Goal: Ask a question: Seek information or help from site administrators or community

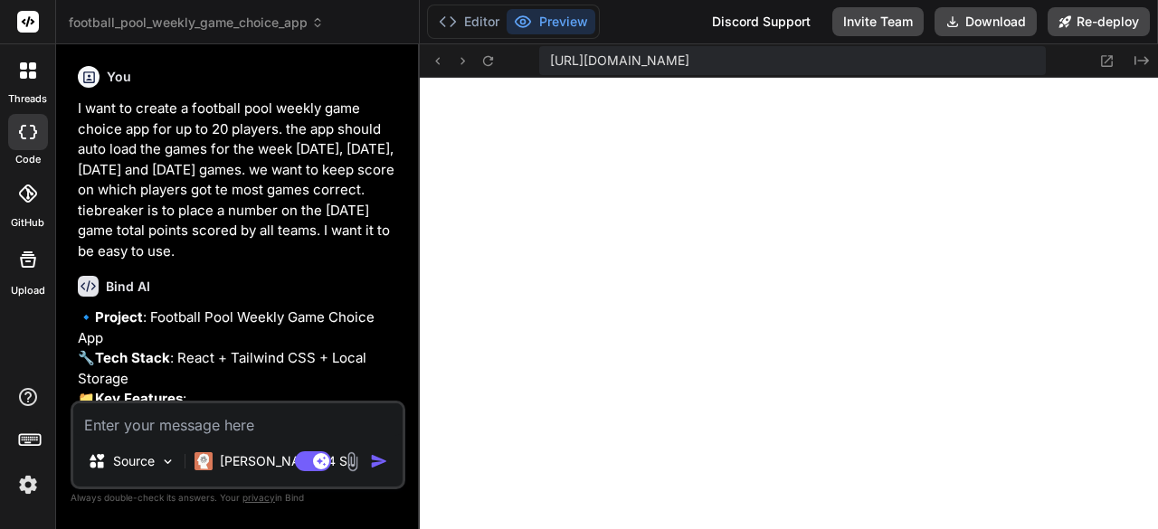
scroll to position [1621, 0]
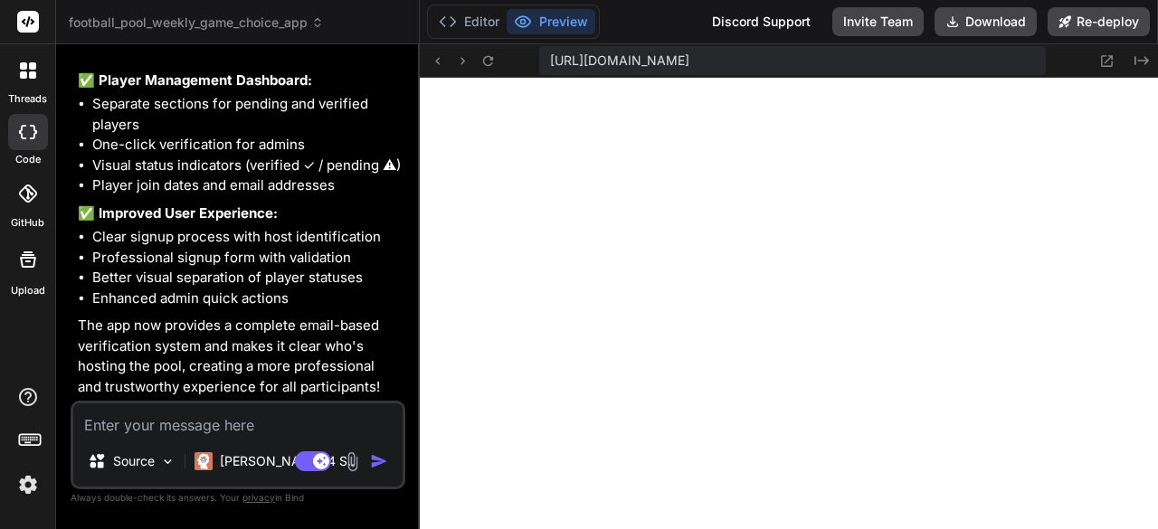
click at [310, 419] on textarea at bounding box center [237, 420] width 329 height 33
type textarea "l"
type textarea "x"
type textarea "le"
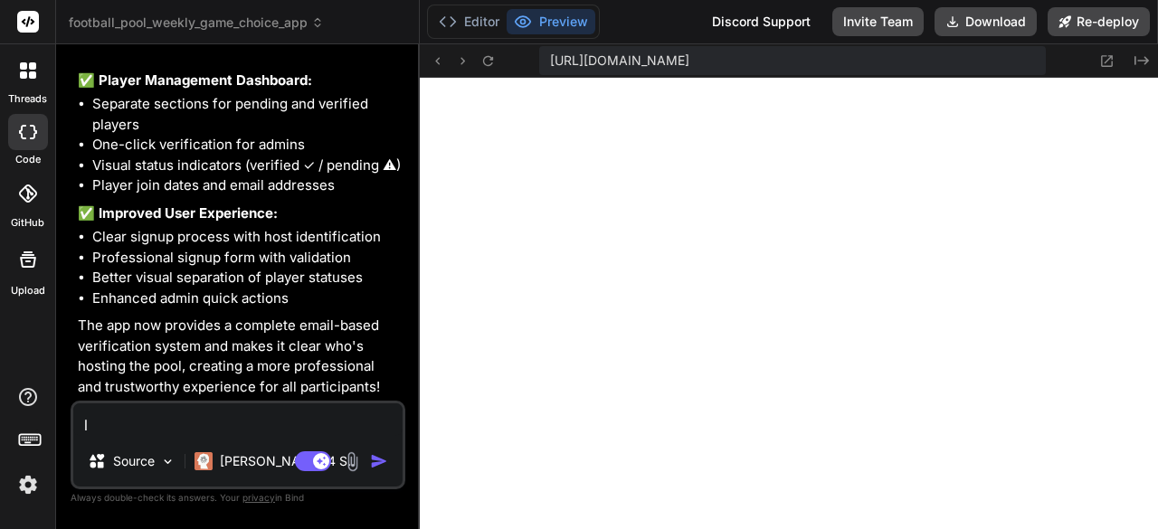
type textarea "x"
type textarea "let"
type textarea "x"
type textarea "lets"
type textarea "x"
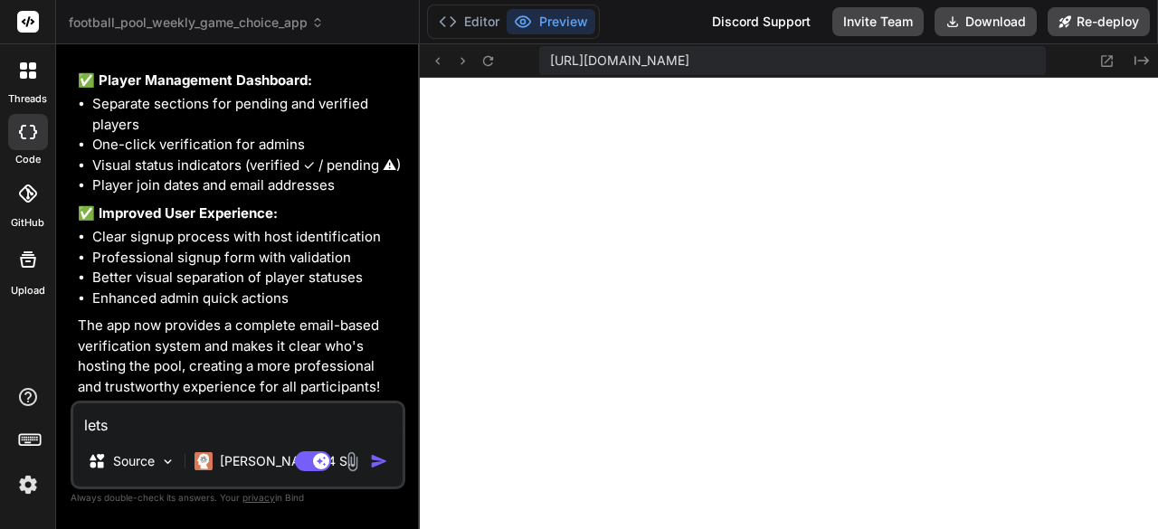
type textarea "lets"
type textarea "x"
type textarea "lets r"
type textarea "x"
type textarea "lets"
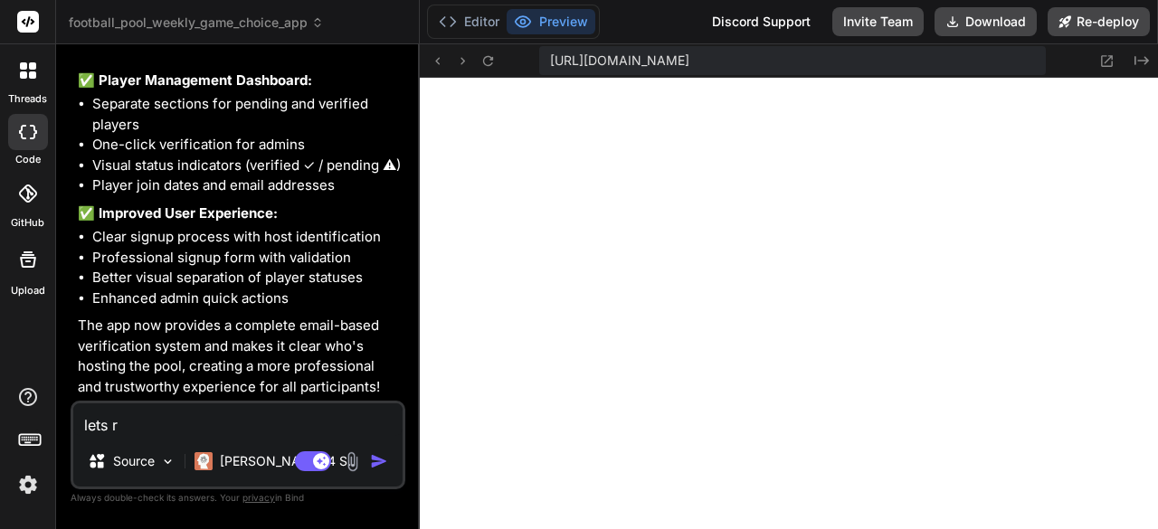
type textarea "x"
type textarea "lets c"
type textarea "x"
type textarea "lets cr"
type textarea "x"
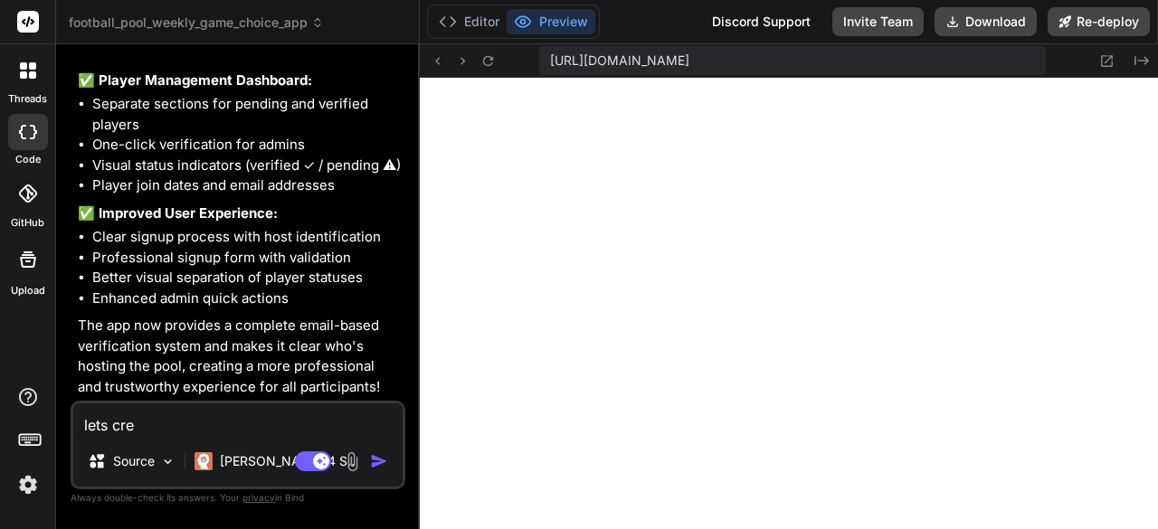
type textarea "lets crer"
type textarea "x"
type textarea "lets cre"
type textarea "x"
type textarea "lets creA"
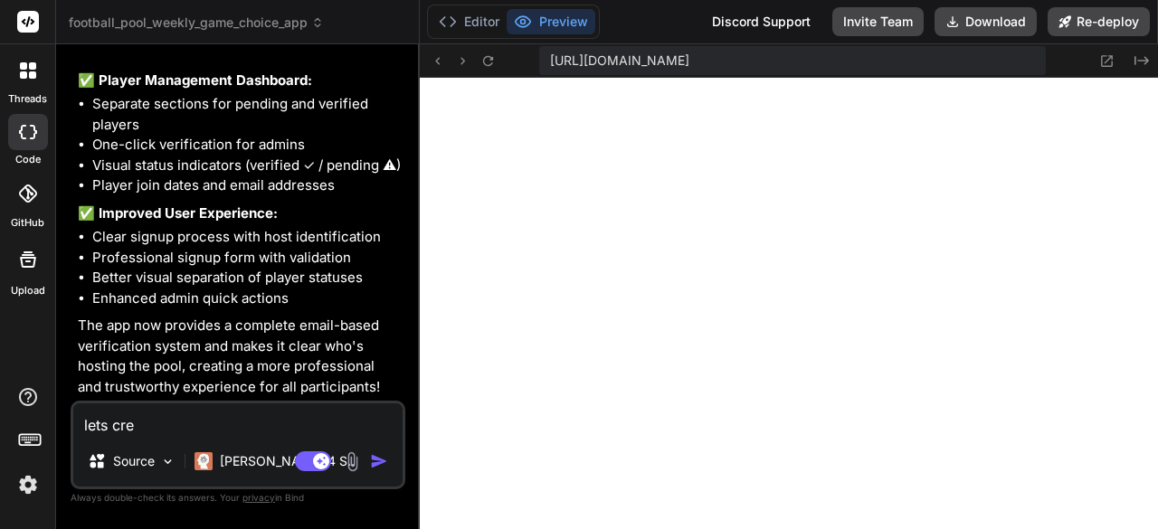
type textarea "x"
type textarea "lets creAT"
type textarea "x"
type textarea "lets creATE"
type textarea "x"
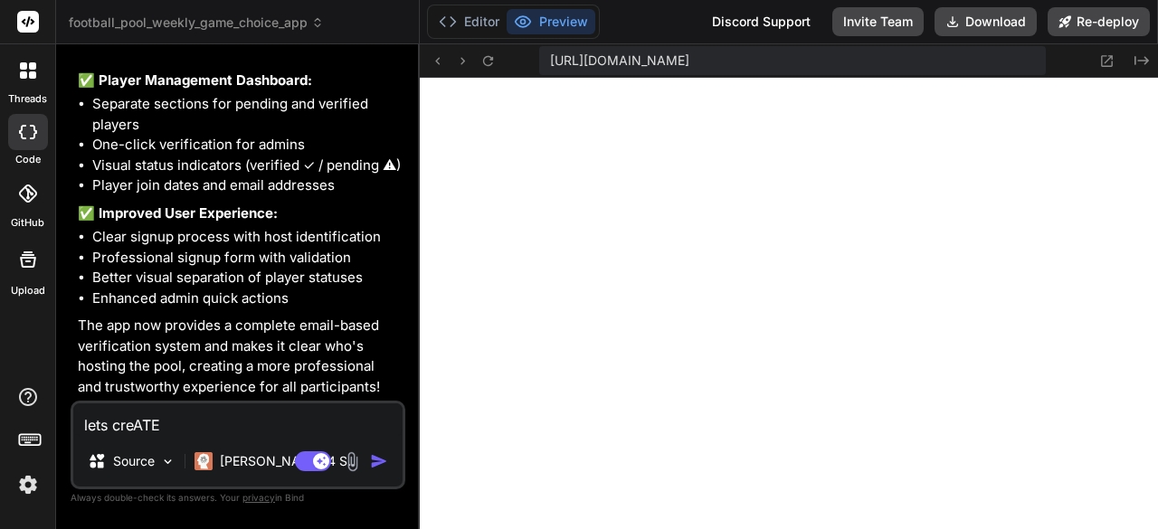
type textarea "lets creATE"
type textarea "x"
type textarea "lets creATE A"
type textarea "x"
type textarea "lets creATE A"
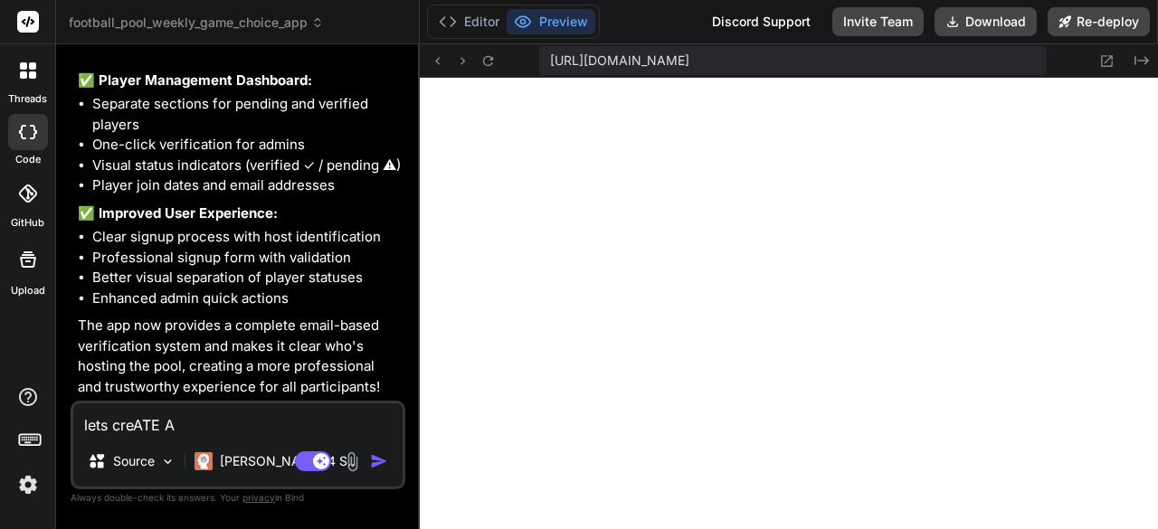
type textarea "x"
type textarea "lets creATE A R"
type textarea "x"
type textarea "lets creATE A RE"
type textarea "x"
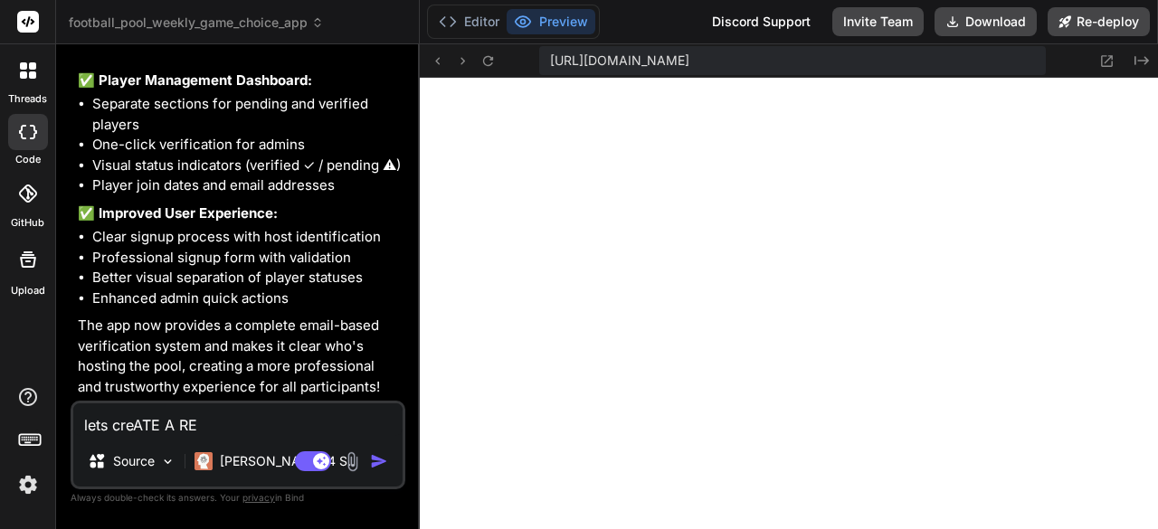
type textarea "lets creATE A RES"
type textarea "x"
type textarea "lets creATE A RESE"
type textarea "x"
type textarea "lets creATE A RESET"
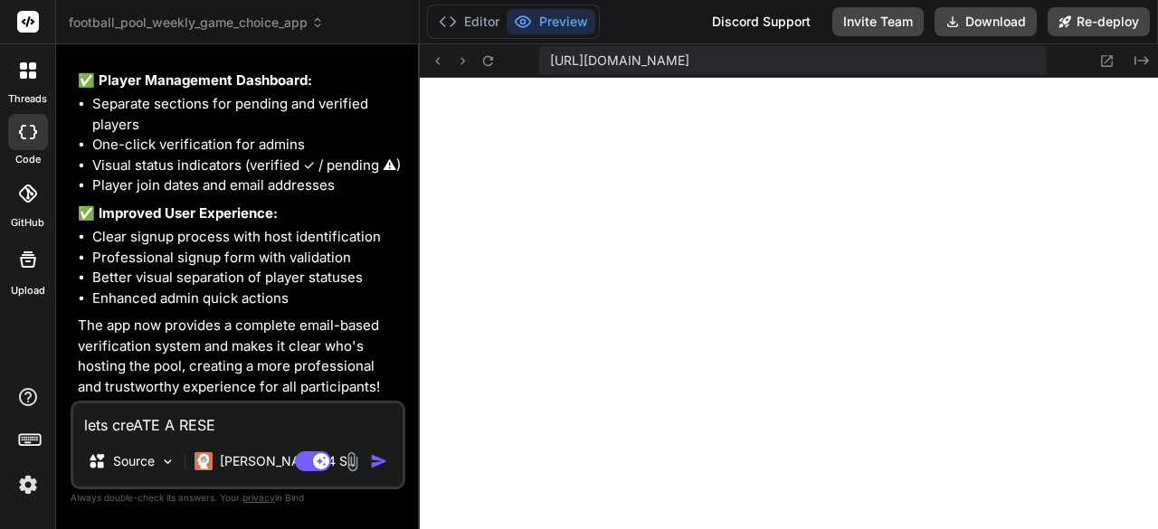
type textarea "x"
type textarea "lets creATE A RESET"
type textarea "x"
type textarea "lets creATE A RESET B"
type textarea "x"
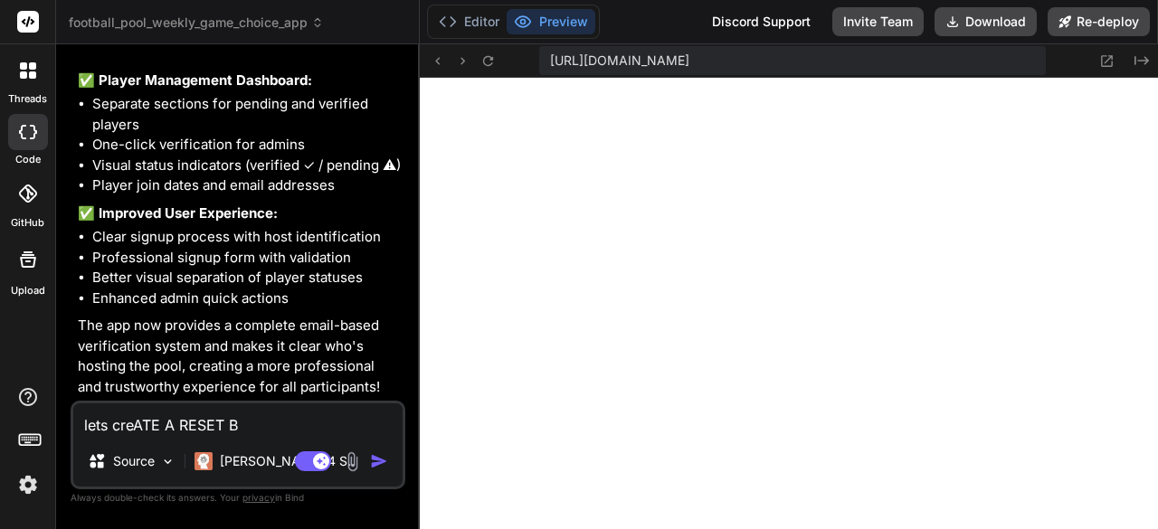
type textarea "lets creATE A RESET BU"
type textarea "x"
type textarea "lets creATE A RESET BUT"
type textarea "x"
type textarea "lets creATE A RESET BUTT"
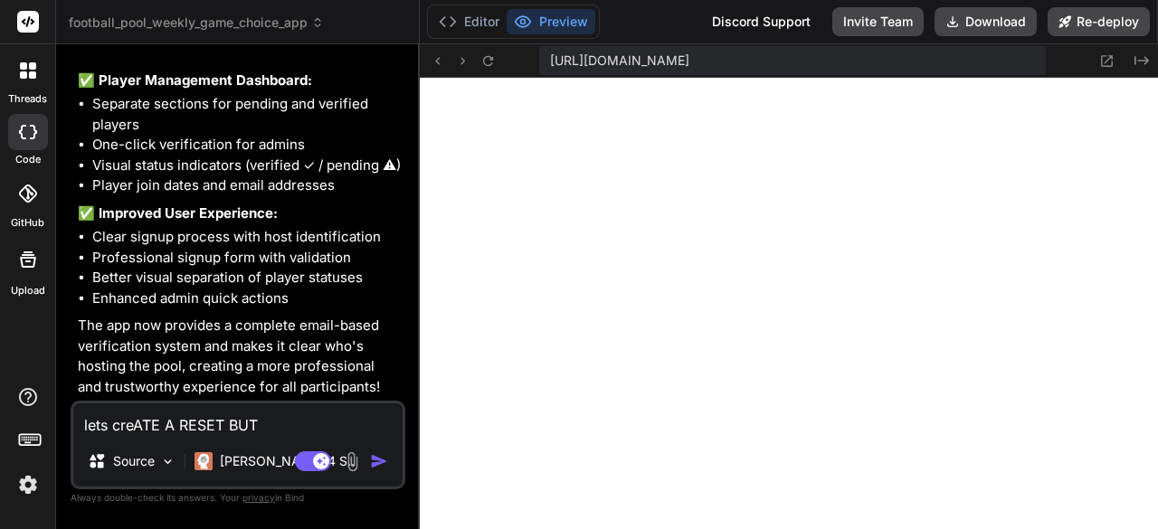
type textarea "x"
type textarea "lets creATE A RESET BUTTO"
type textarea "x"
type textarea "lets creATE A RESET BUTTON"
type textarea "x"
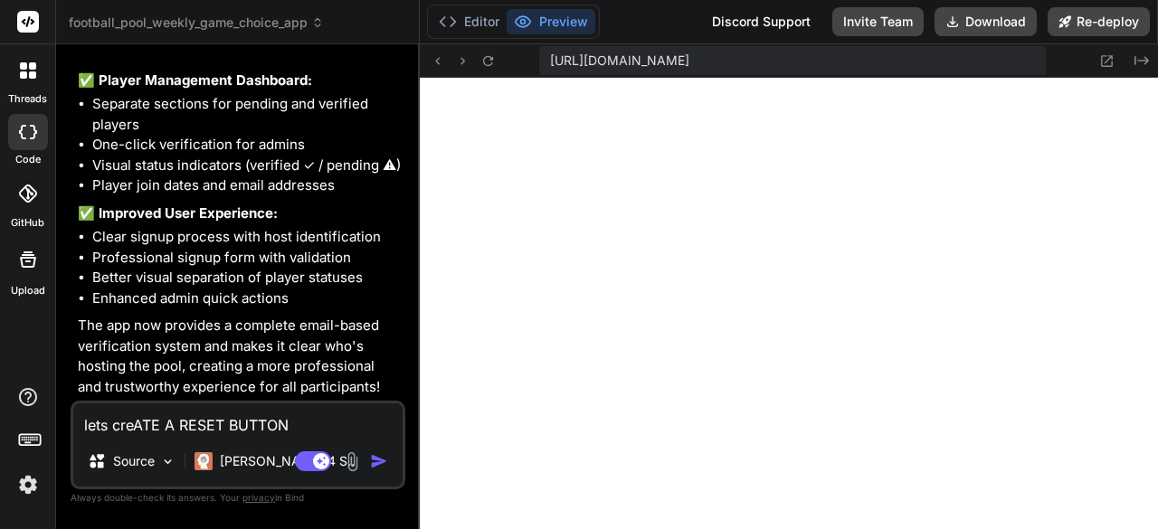
type textarea "lets creATE A RESET BUTTON"
type textarea "x"
type textarea "lets creATE A RESET BUTTON I"
type textarea "x"
type textarea "lets creATE A RESET BUTTON IN"
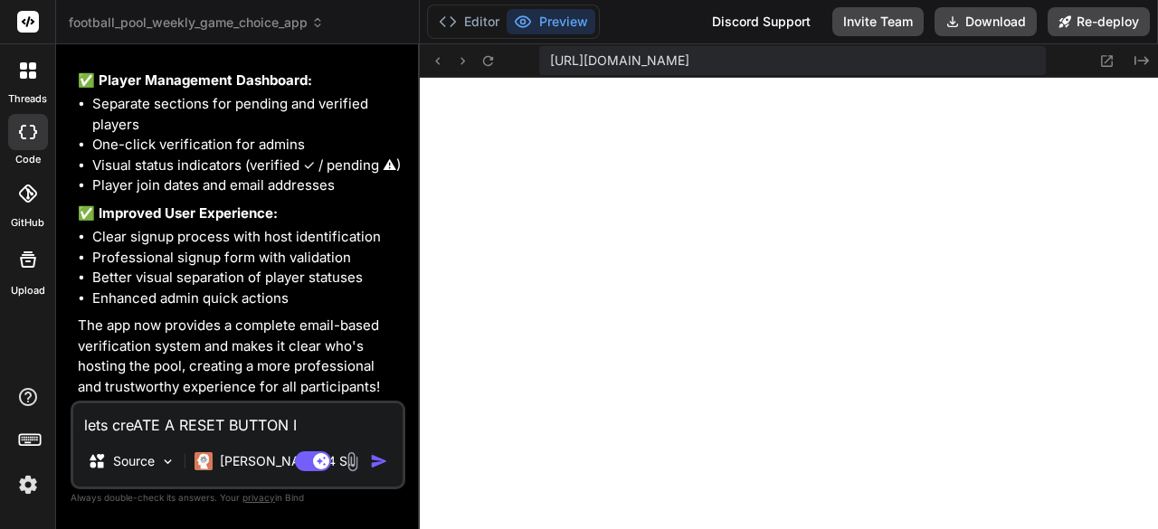
type textarea "x"
type textarea "lets creATE A RESET BUTTON IN"
type textarea "x"
type textarea "lets creATE A RESET BUTTON IN T"
type textarea "x"
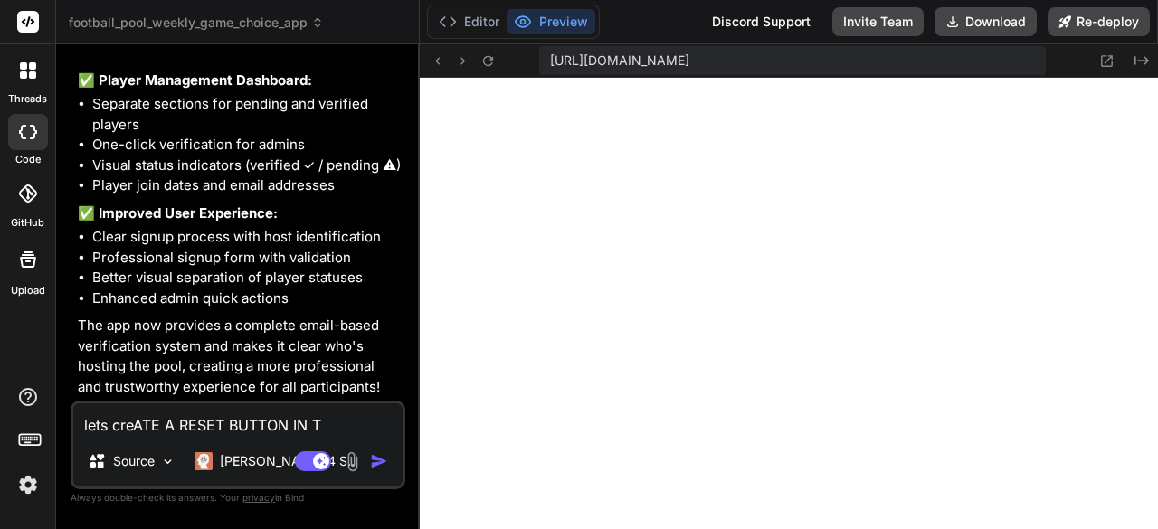
type textarea "lets creATE A RESET BUTTON IN TH"
type textarea "x"
type textarea "lets creATE A RESET BUTTON IN THE"
type textarea "x"
type textarea "lets creATE A RESET BUTTON IN THE"
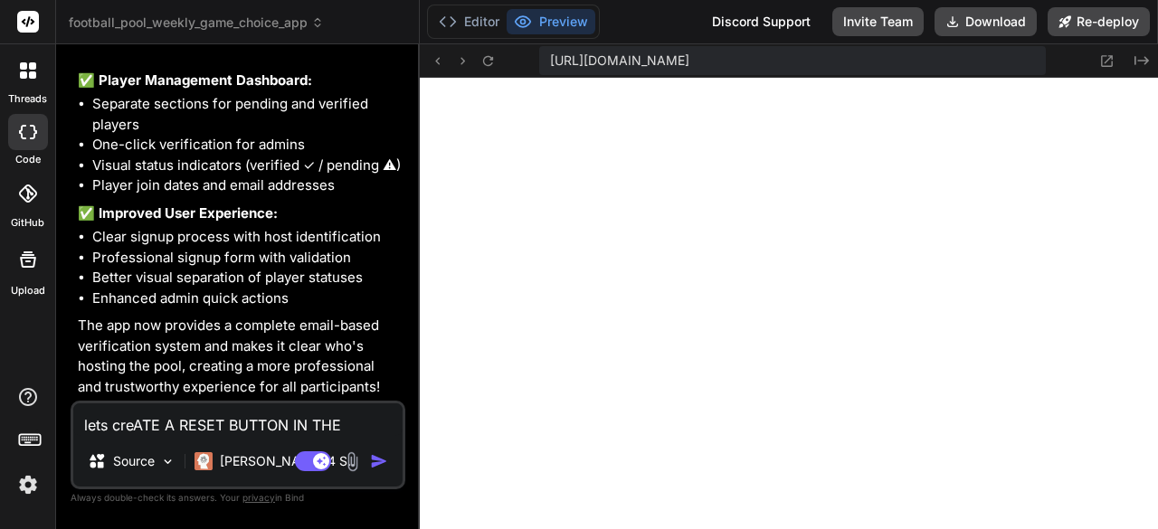
type textarea "x"
type textarea "lets creATE A RESET BUTTON IN THE A"
type textarea "x"
type textarea "lets creATE A RESET BUTTON IN THE AD"
type textarea "x"
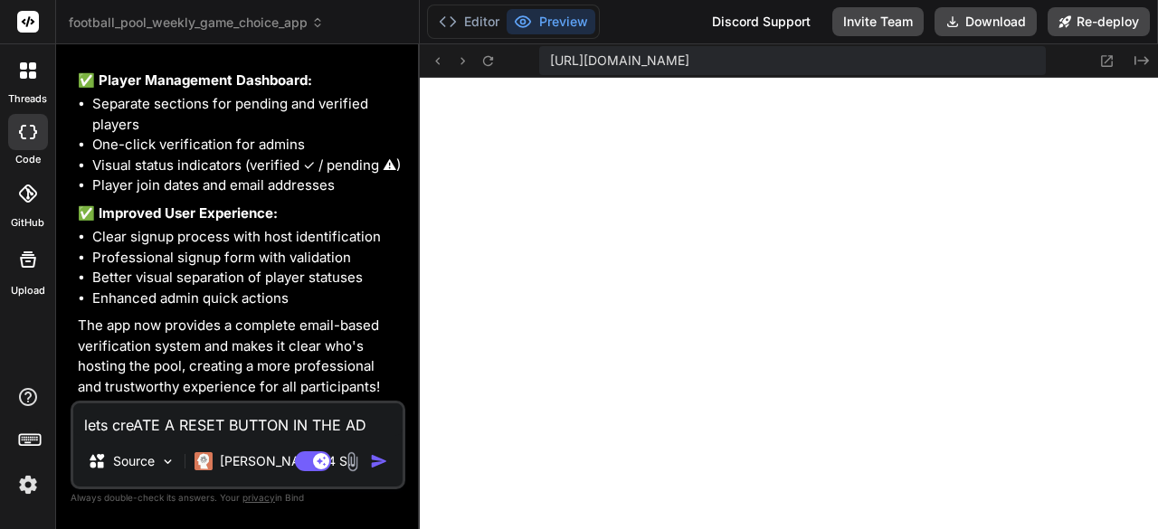
type textarea "lets creATE A RESET BUTTON IN THE ADM"
type textarea "x"
type textarea "lets creATE A RESET BUTTON IN THE ADMI"
type textarea "x"
type textarea "lets creATE A RESET BUTTON IN THE ADMIN"
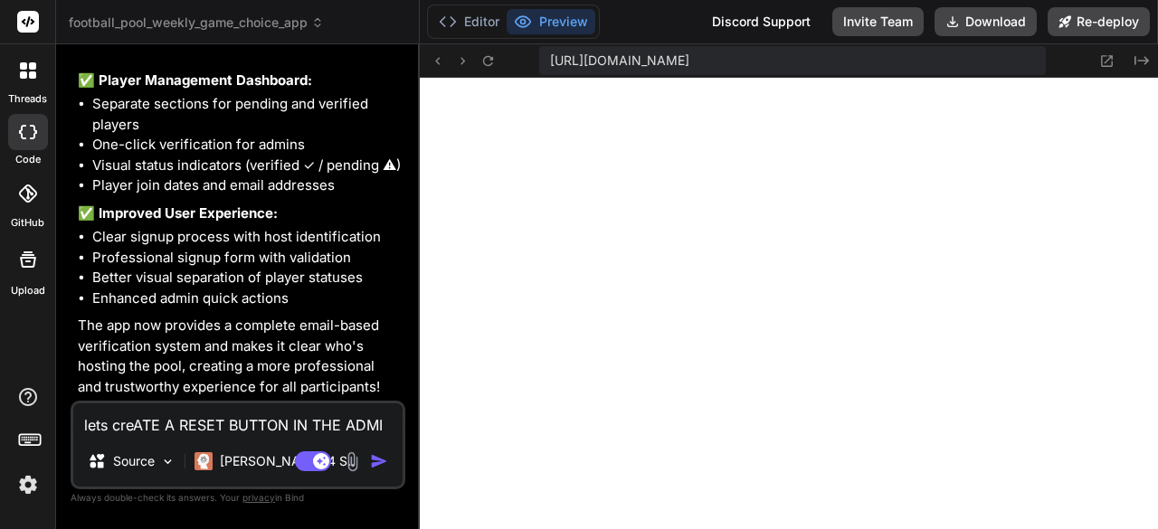
type textarea "x"
type textarea "lets creATE A RESET BUTTON IN THE ADMIN"
type textarea "x"
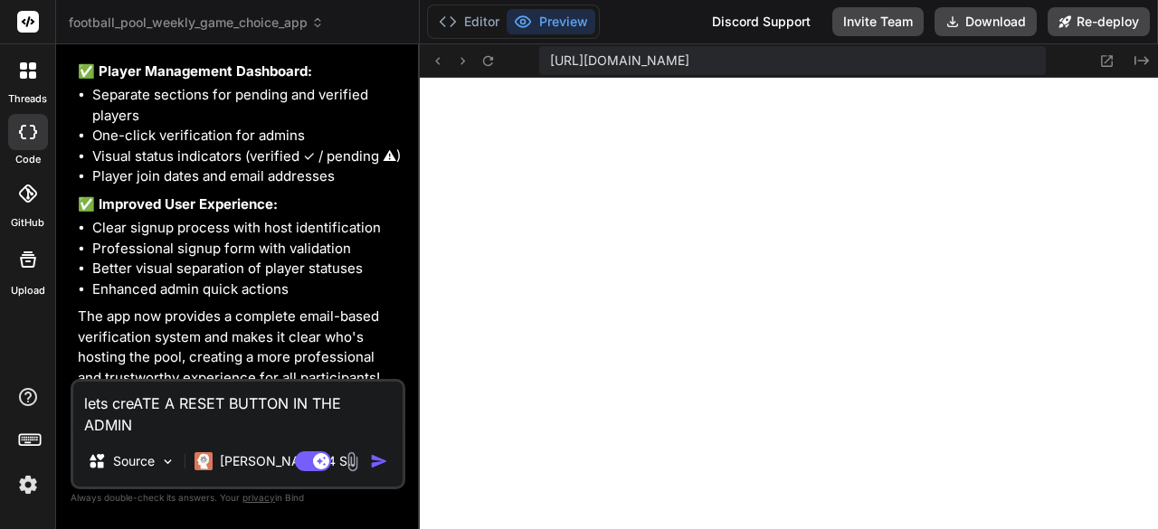
type textarea "lets creATE A RESET BUTTON IN THE ADMIN C"
type textarea "x"
type textarea "lets creATE A RESET BUTTON IN THE ADMIN CO"
type textarea "x"
type textarea "lets creATE A RESET BUTTON IN THE ADMIN CON"
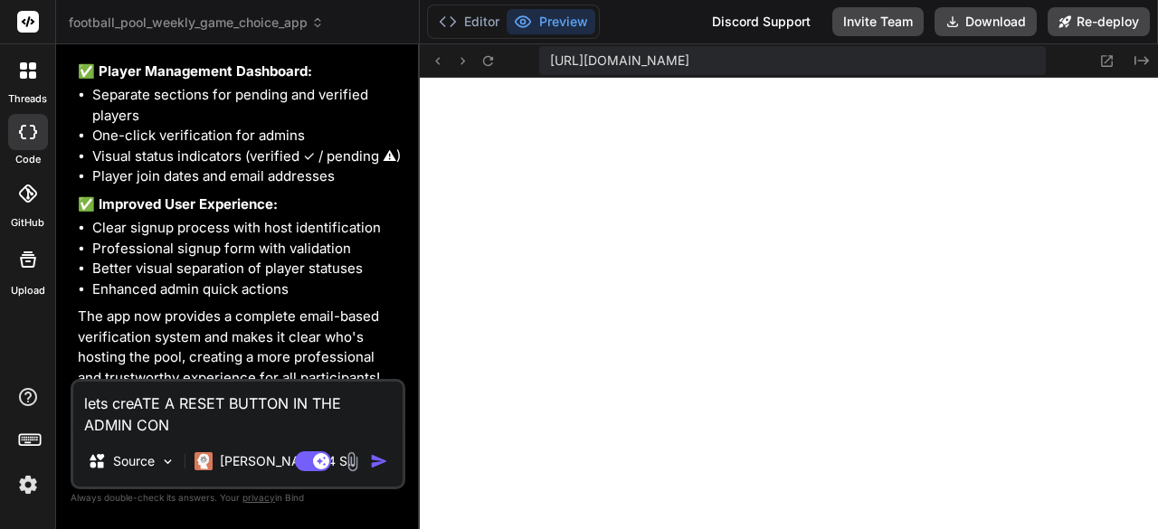
type textarea "x"
type textarea "lets creATE A RESET BUTTON IN THE ADMIN CONT"
type textarea "x"
type textarea "lets creATE A RESET BUTTON IN THE ADMIN CONTR"
type textarea "x"
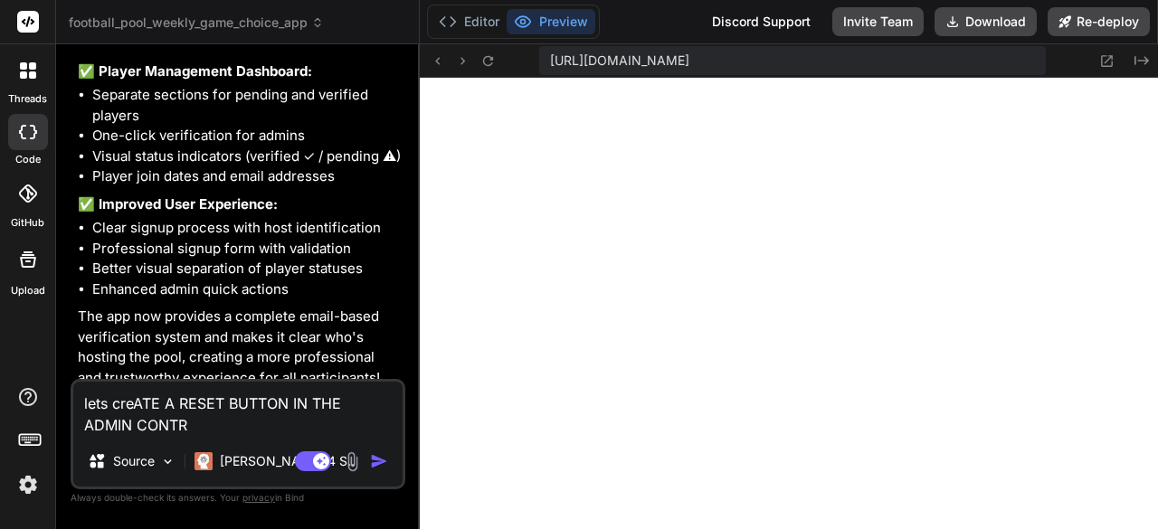
type textarea "lets creATE A RESET BUTTON IN THE ADMIN CONTRO"
type textarea "x"
type textarea "lets creATE A RESET BUTTON IN THE ADMIN CONTRO"
type textarea "x"
type textarea "lets creATE A RESET BUTTON IN THE ADMIN CONTRO"
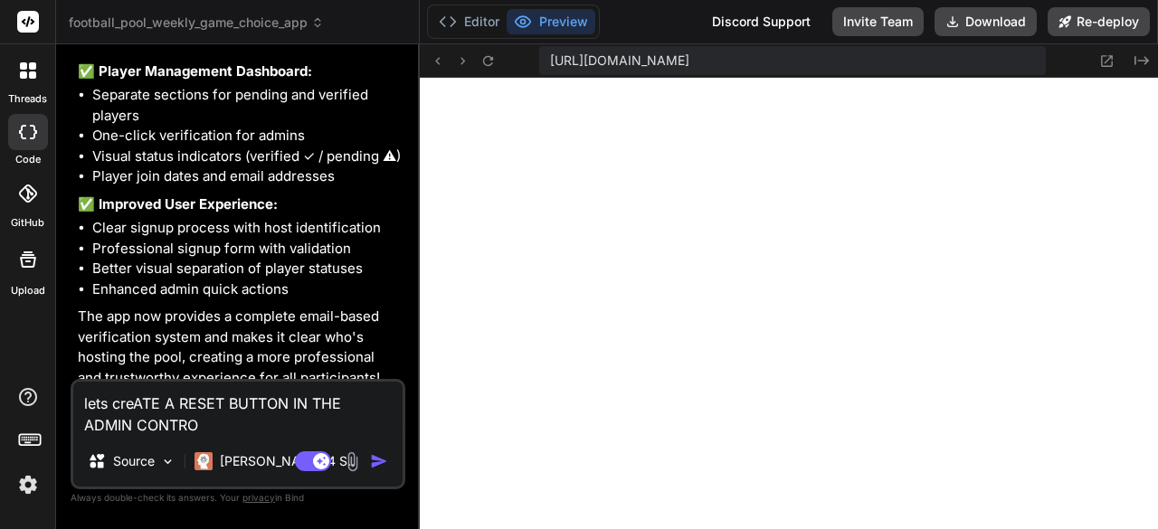
type textarea "x"
type textarea "lets creATE A RESET BUTTON IN THE ADMIN CONTR"
type textarea "x"
type textarea "lets creATE A RESET BUTTON IN THE ADMIN CONT"
type textarea "x"
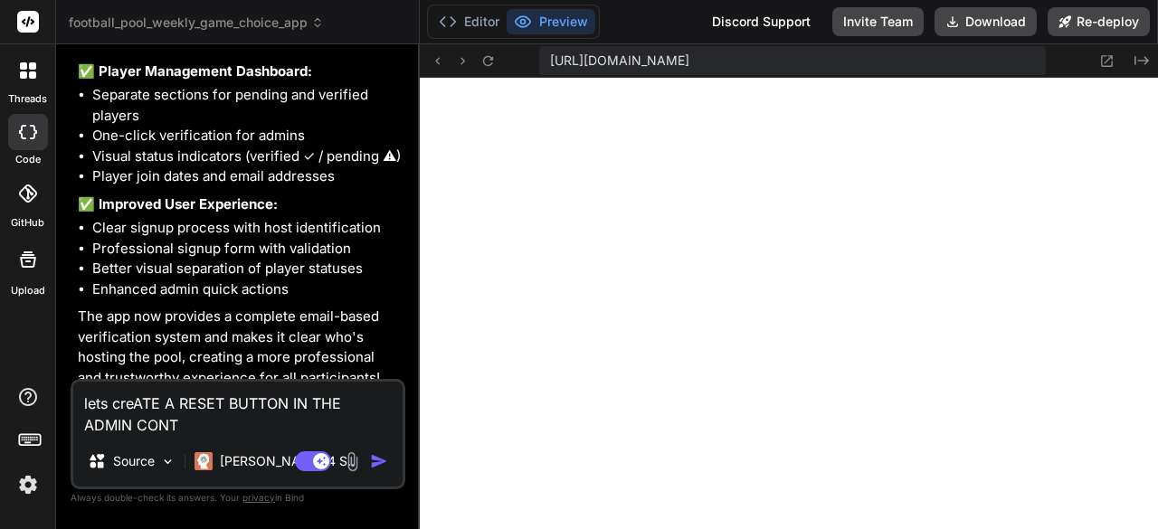
type textarea "lets creATE A RESET BUTTON IN THE ADMIN CON"
type textarea "x"
type textarea "lets creATE A RESET BUTTON IN THE ADMIN CO"
type textarea "x"
type textarea "lets creATE A RESET BUTTON IN THE ADMIN C"
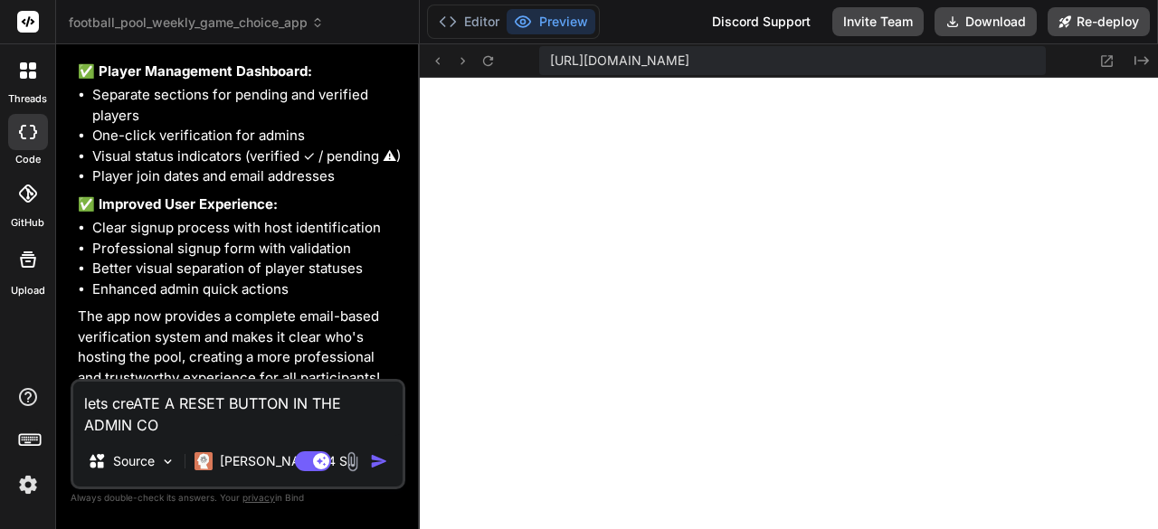
type textarea "x"
type textarea "lets creATE A RESET BUTTON IN THE ADMIN"
type textarea "x"
type textarea "lets creATE A RESET BUTTON IN THE ADMIN"
type textarea "x"
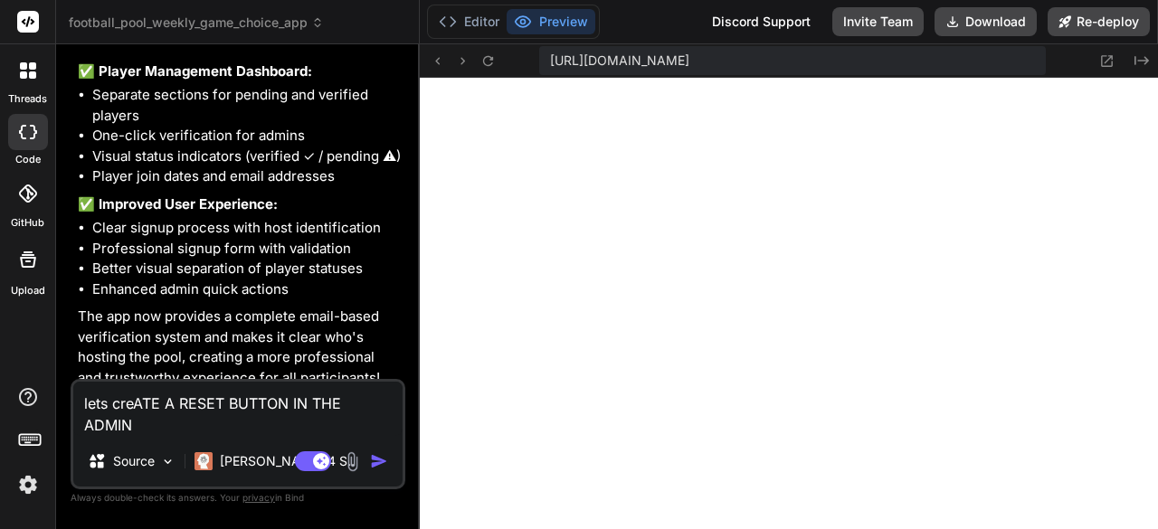
type textarea "lets creATE A RESET BUTTON IN THE ADMI"
type textarea "x"
type textarea "lets creATE A RESET BUTTON IN THE ADM"
type textarea "x"
type textarea "lets creATE A RESET BUTTON IN THE AD"
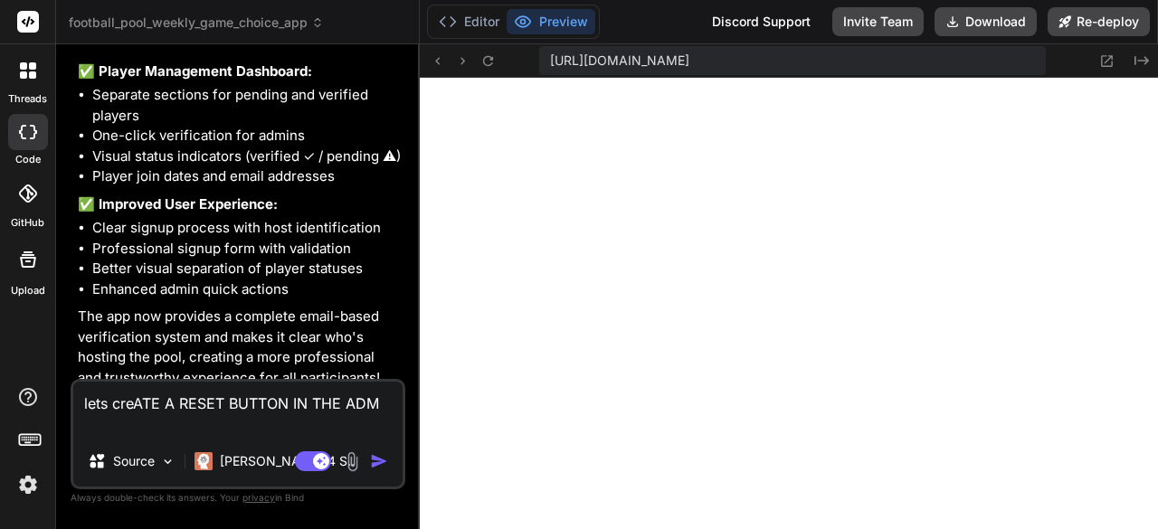
type textarea "x"
type textarea "lets creATE A RESET BUTTON IN THE A"
type textarea "x"
type textarea "lets creATE A RESET BUTTON IN THE"
type textarea "x"
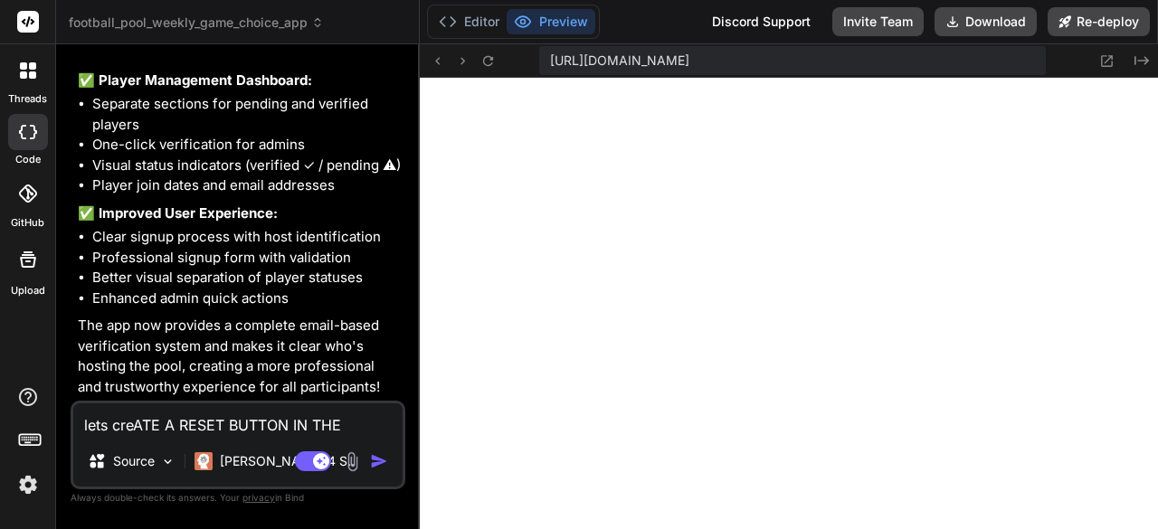
type textarea "lets creATE A RESET BUTTON IN THE"
type textarea "x"
type textarea "lets creATE A RESET BUTTON IN TH"
type textarea "x"
type textarea "lets creATE A RESET BUTTON IN T"
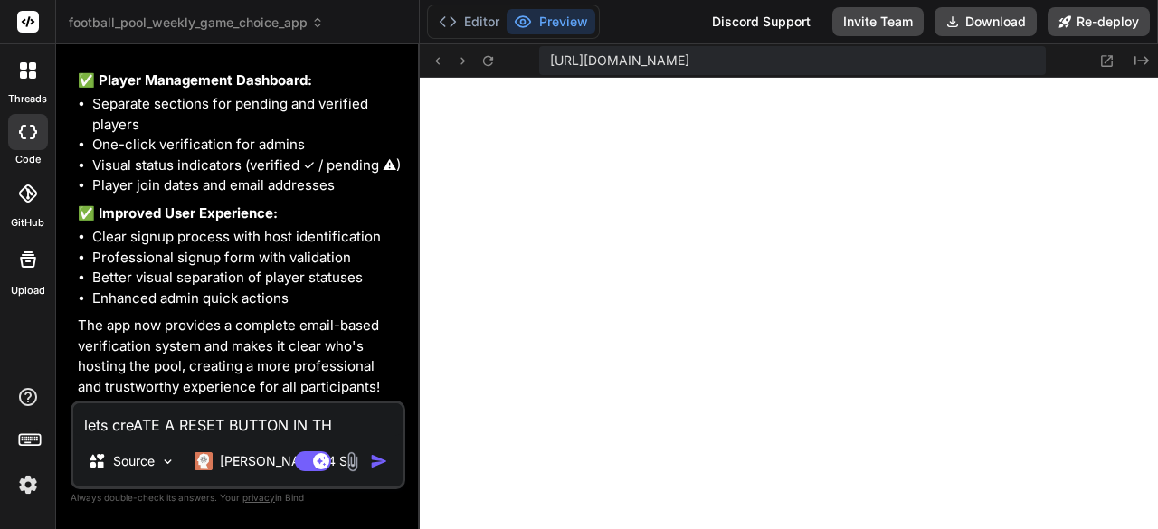
type textarea "x"
type textarea "lets creATE A RESET BUTTON IN"
type textarea "x"
type textarea "lets creATE A RESET BUTTON IN"
type textarea "x"
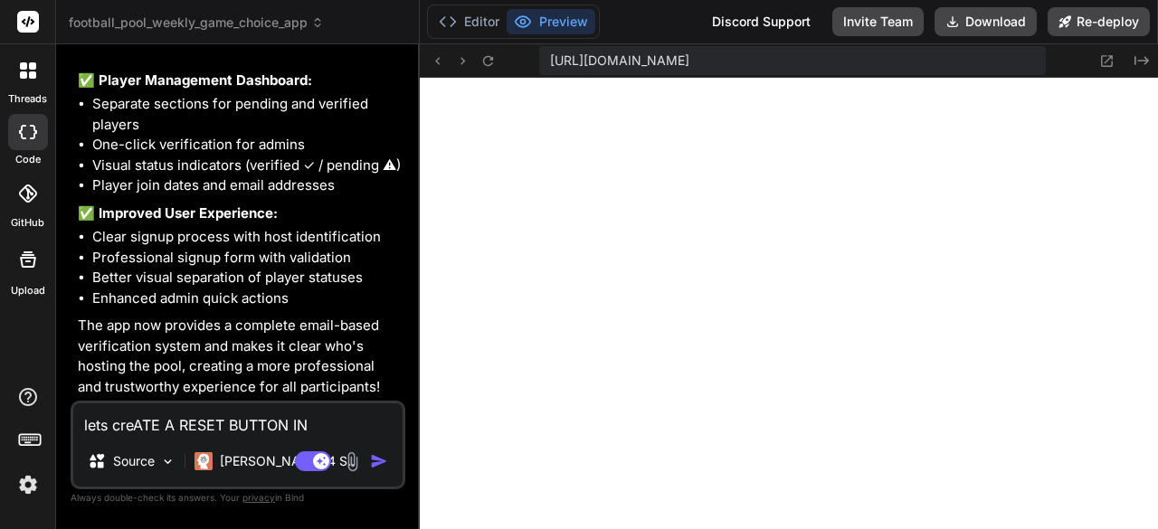
type textarea "lets creATE A RESET BUTTON I"
type textarea "x"
type textarea "lets creATE A RESET BUTTON"
type textarea "x"
type textarea "lets creATE A RESET BUTTON"
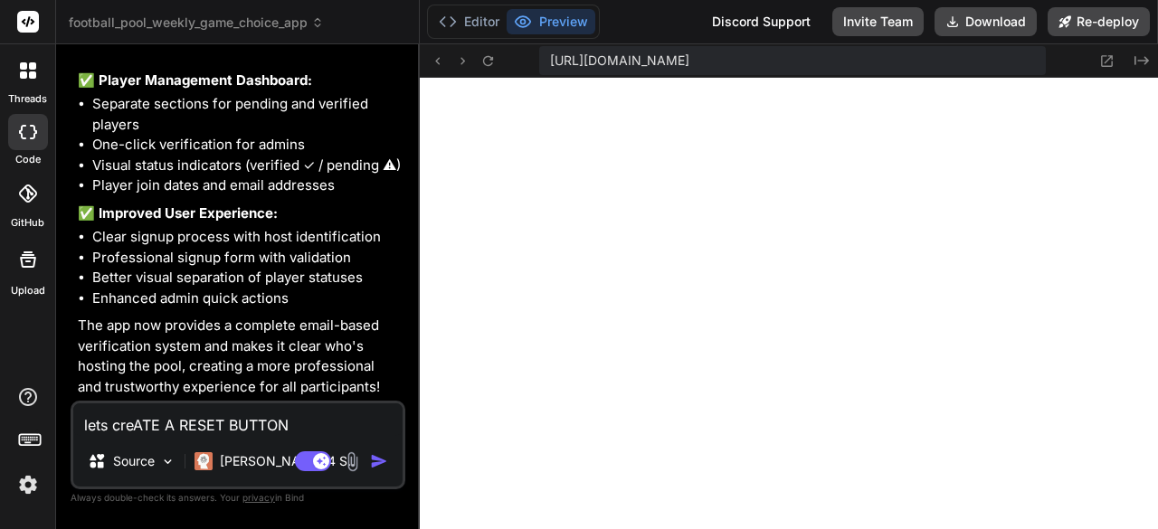
type textarea "x"
type textarea "lets creATE A RESET BUTTO"
type textarea "x"
type textarea "lets creATE A RESET BUTT"
type textarea "x"
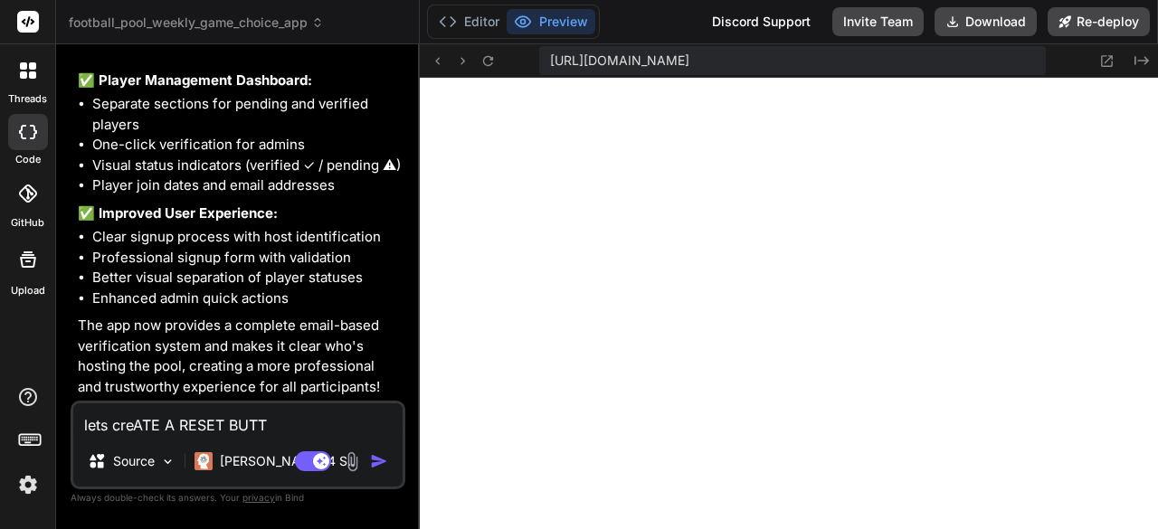
type textarea "lets creATE A RESET BUT"
type textarea "x"
type textarea "lets creATE A RESET BU"
type textarea "x"
type textarea "lets creATE A RESET B"
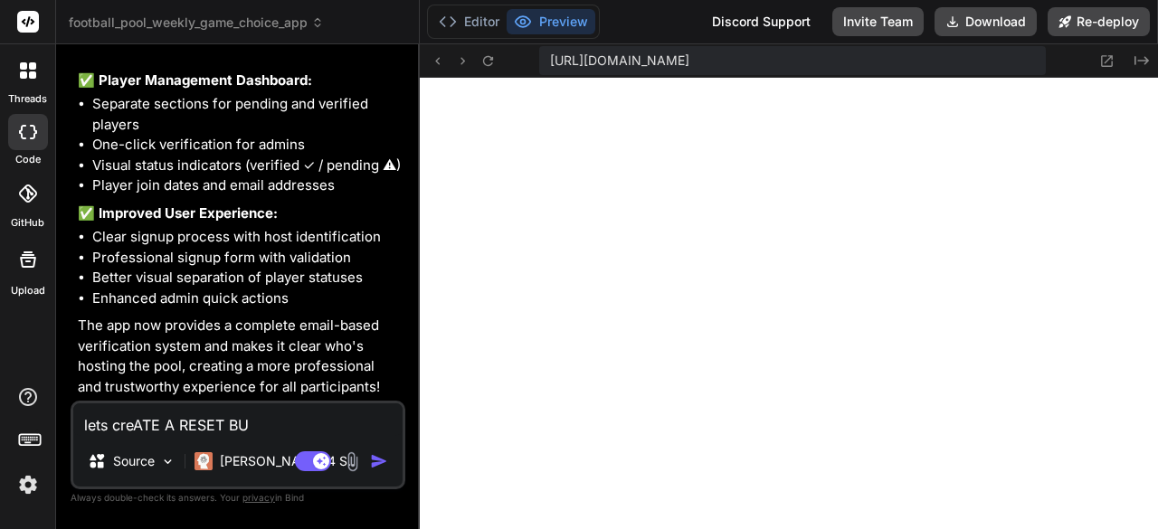
type textarea "x"
type textarea "lets creATE A RESET"
type textarea "x"
type textarea "lets creATE A RESET"
type textarea "x"
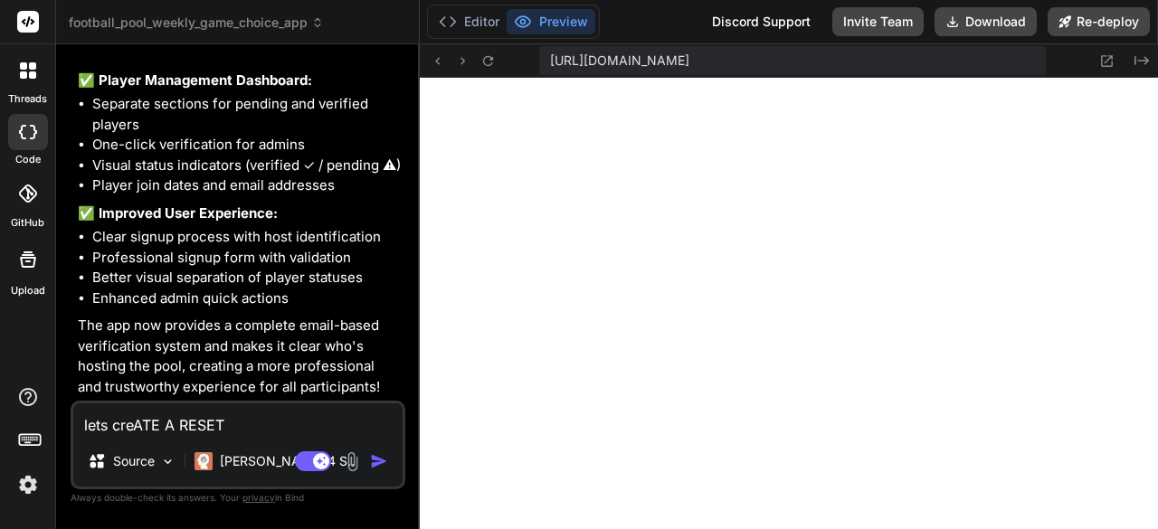
type textarea "lets creATE A RESE"
type textarea "x"
type textarea "lets creATE A RES"
type textarea "x"
type textarea "lets creATE A RE"
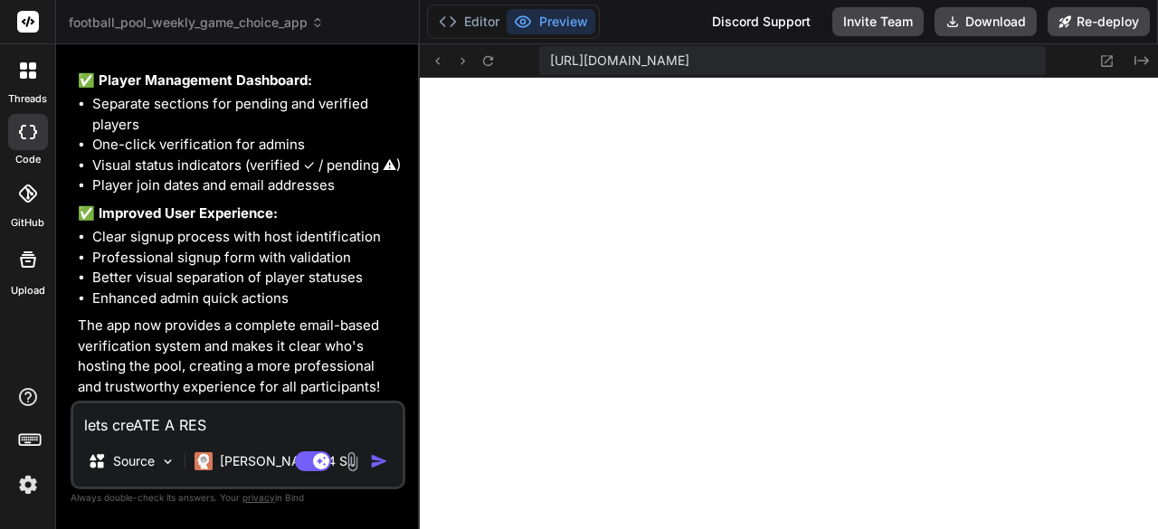
type textarea "x"
type textarea "lets creATE A R"
type textarea "x"
type textarea "lets creATE A"
type textarea "x"
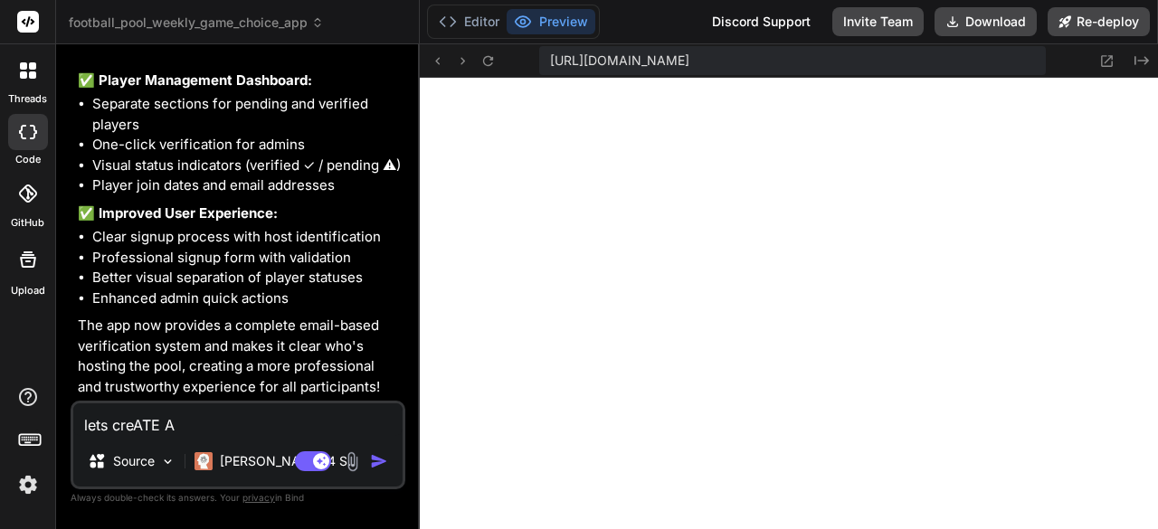
type textarea "lets creATE A"
type textarea "x"
type textarea "lets creATE"
type textarea "x"
type textarea "lets creATE"
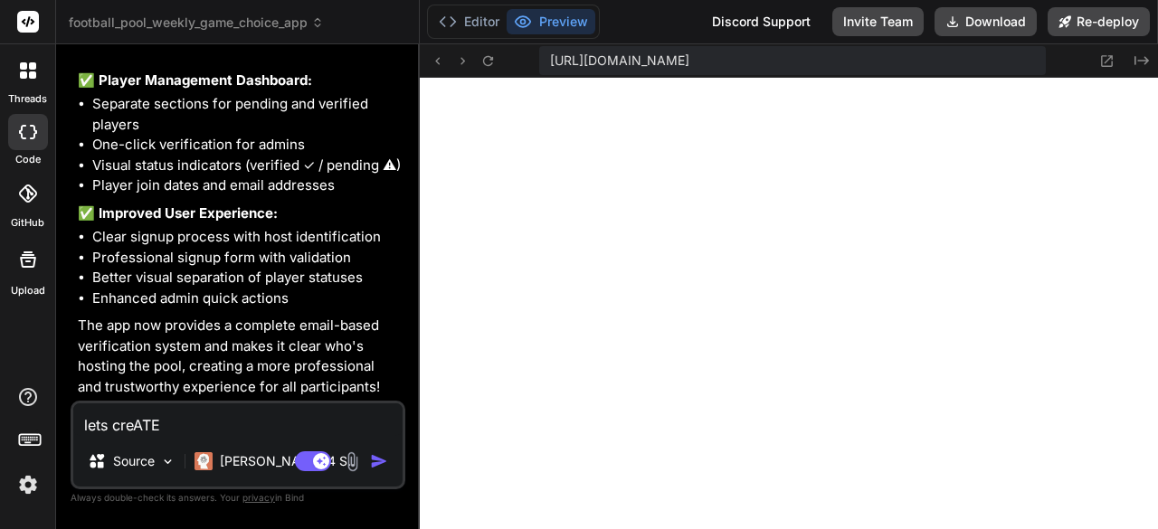
type textarea "x"
type textarea "lets creAT"
type textarea "x"
type textarea "lets creA"
type textarea "x"
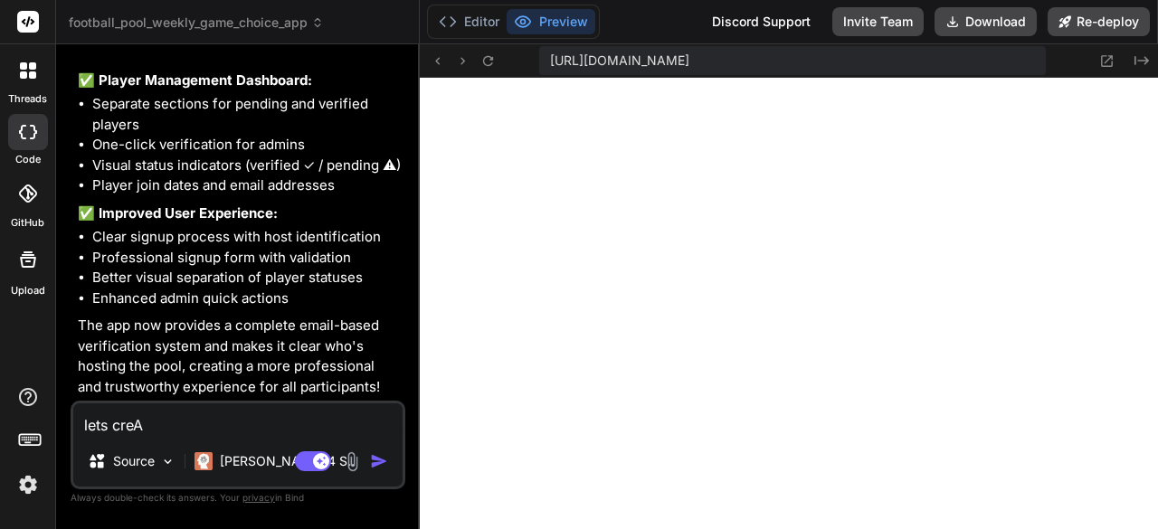
type textarea "lets cre"
type textarea "x"
type textarea "lets cr"
type textarea "x"
type textarea "lets c"
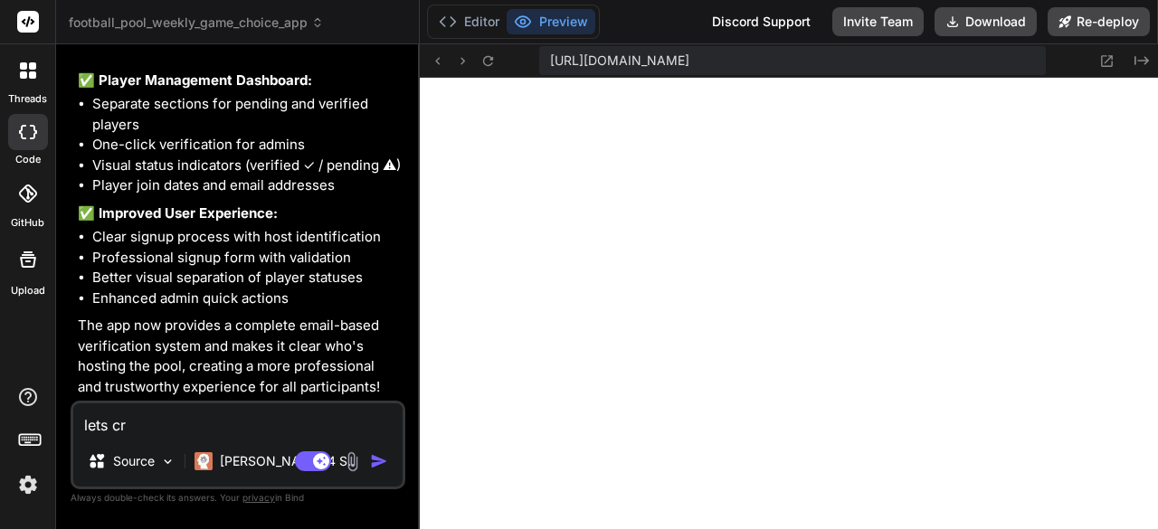
type textarea "x"
type textarea "lets"
type textarea "x"
type textarea "lets m"
type textarea "x"
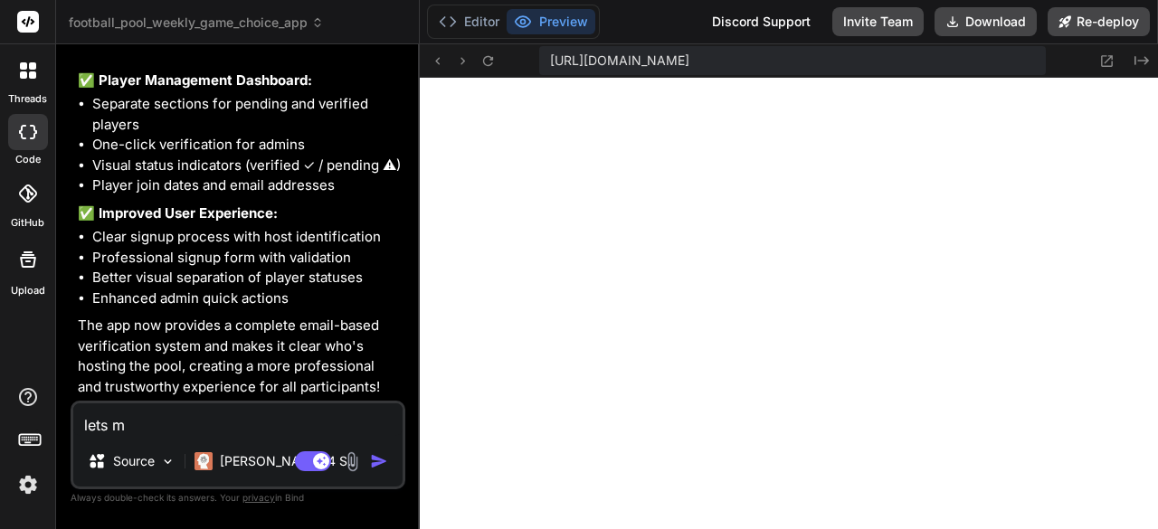
type textarea "lets ma"
type textarea "x"
type textarea "lets mak"
type textarea "x"
type textarea "lets make"
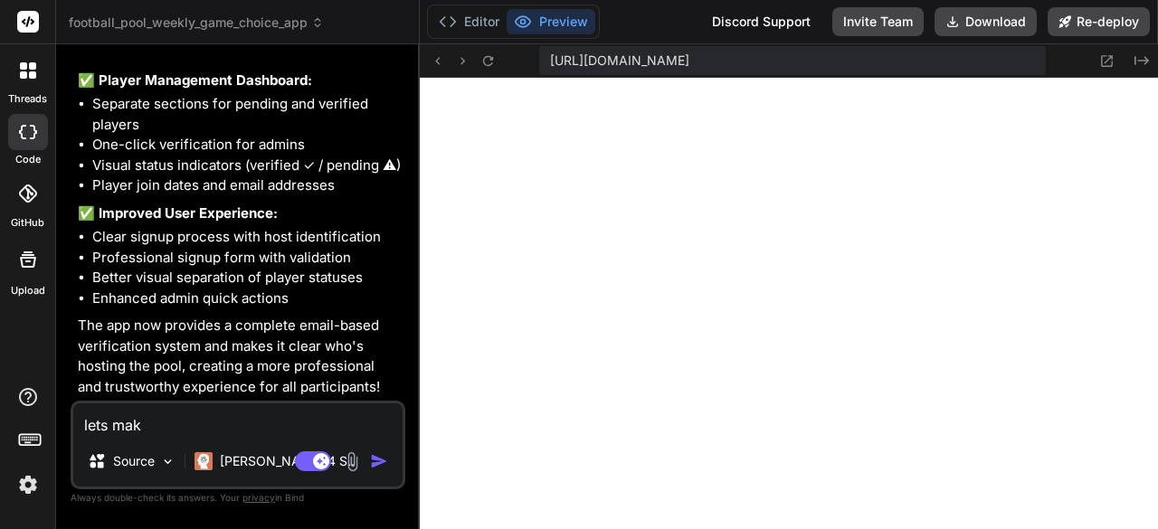
type textarea "x"
type textarea "lets make"
type textarea "x"
type textarea "lets make a"
type textarea "x"
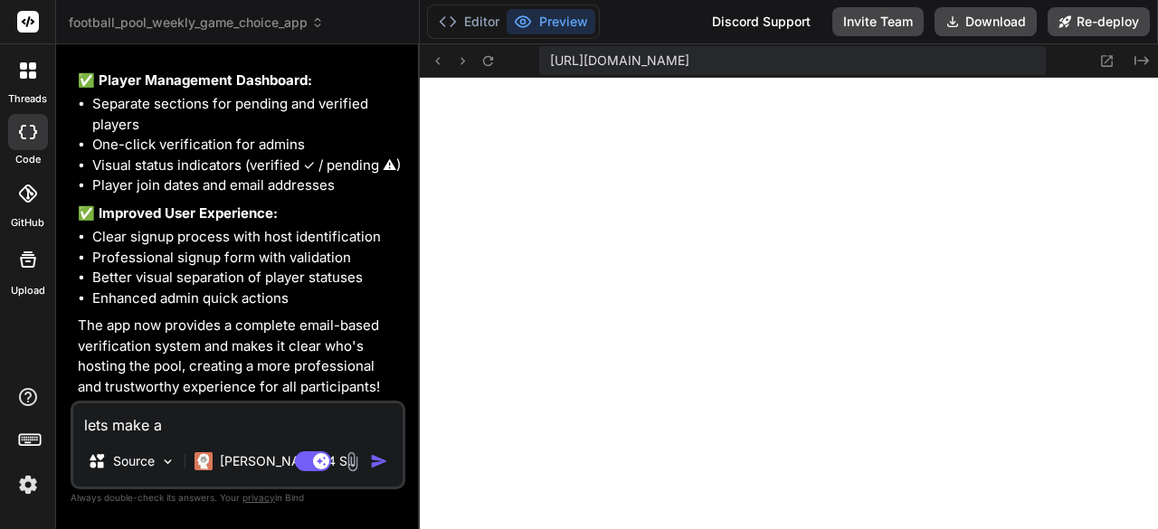
type textarea "lets make a"
type textarea "x"
type textarea "lets make a r"
type textarea "x"
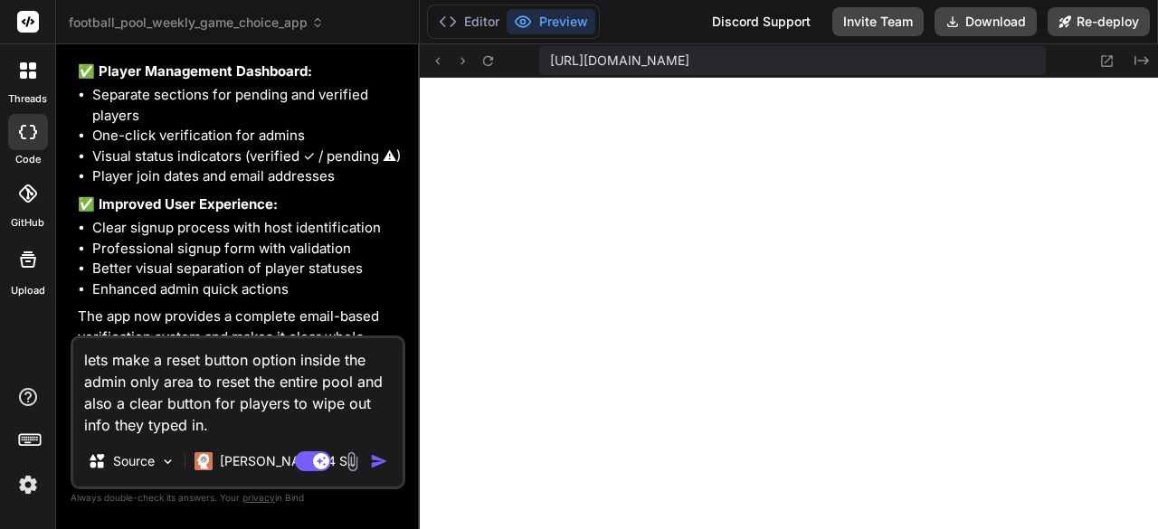
click at [380, 461] on img "button" at bounding box center [379, 461] width 18 height 18
